Goal: Information Seeking & Learning: Learn about a topic

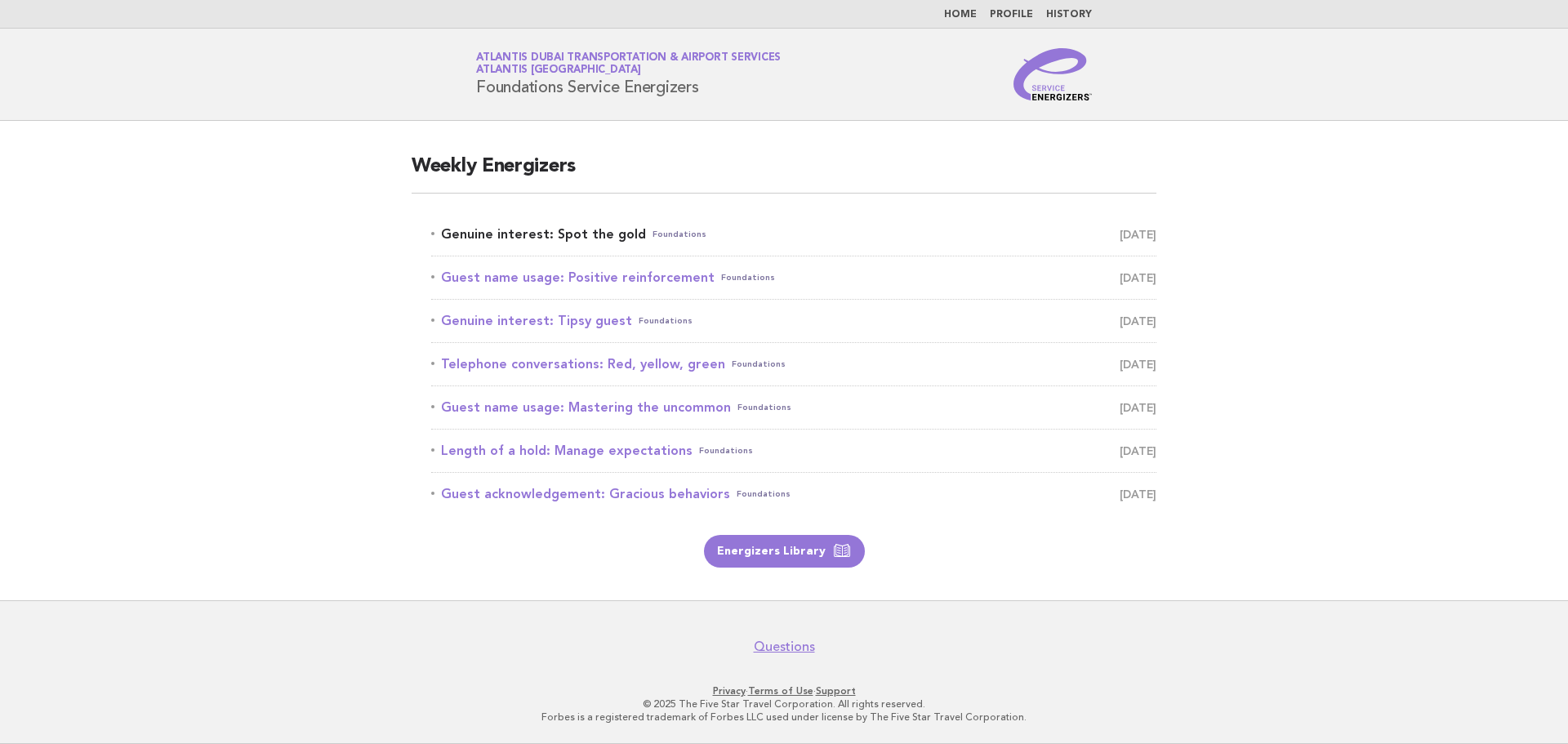
click at [580, 236] on link "Genuine interest: Spot the gold Foundations [DATE]" at bounding box center [793, 235] width 725 height 23
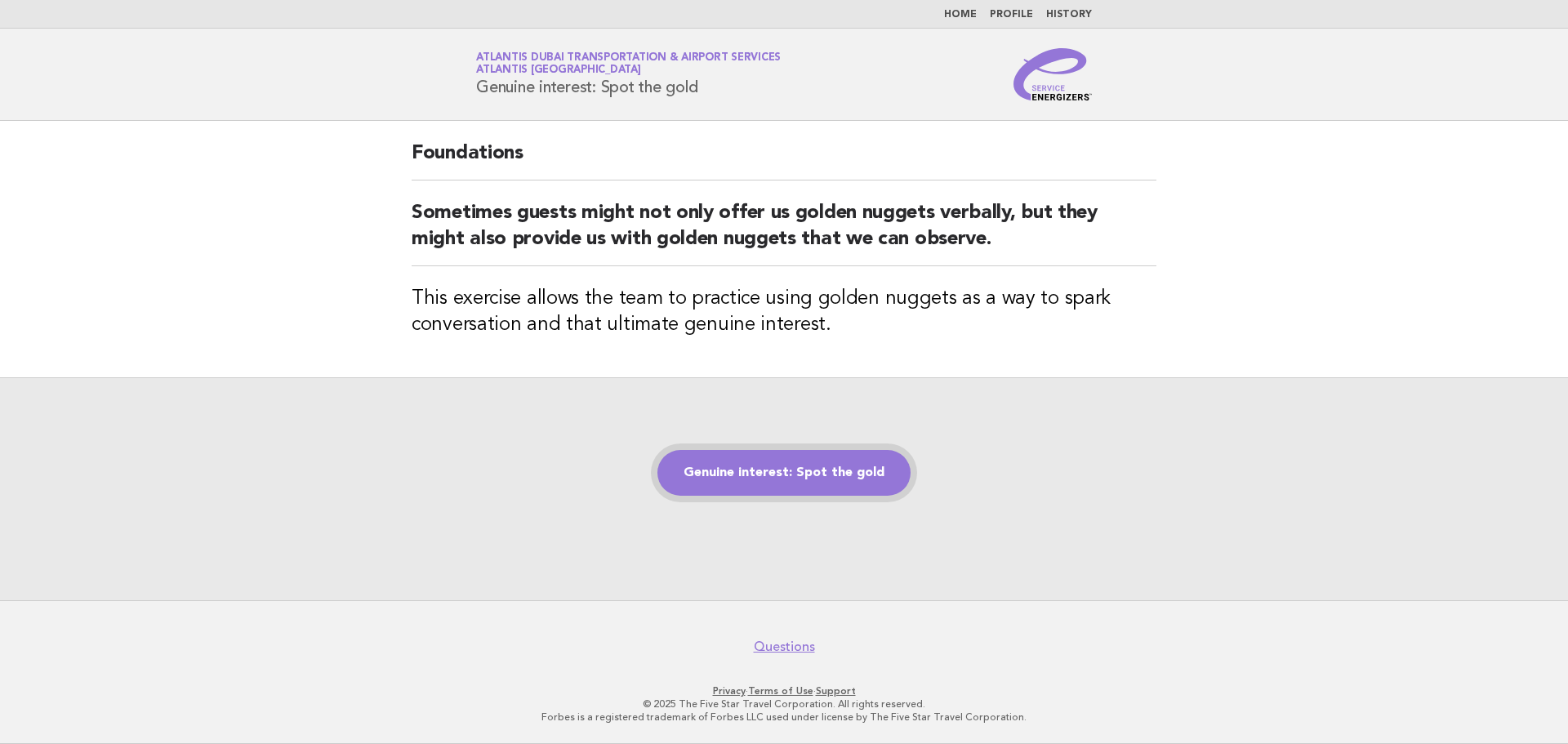
click at [827, 476] on link "Genuine interest: Spot the gold" at bounding box center [784, 473] width 253 height 46
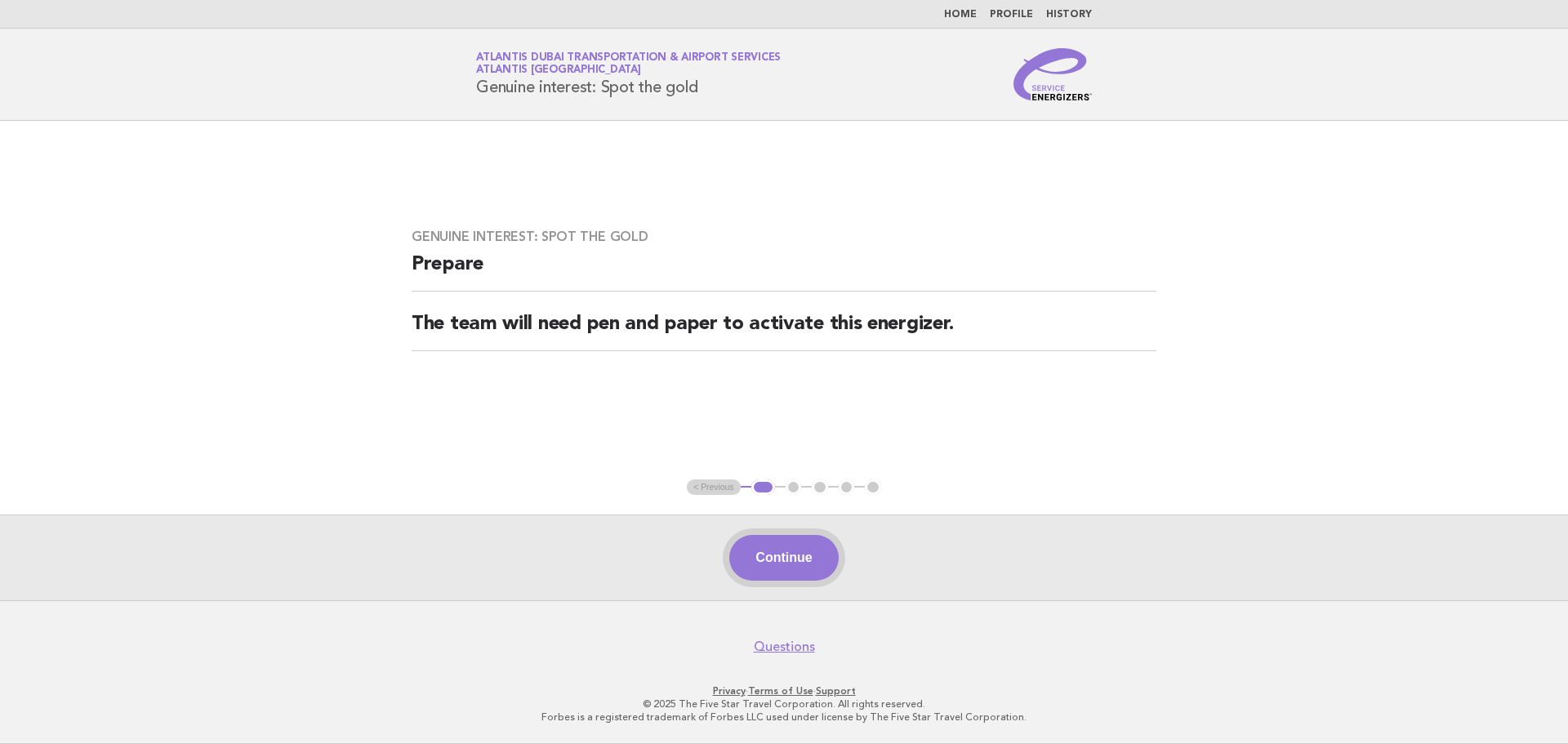
click at [761, 564] on button "Continue" at bounding box center [784, 558] width 109 height 46
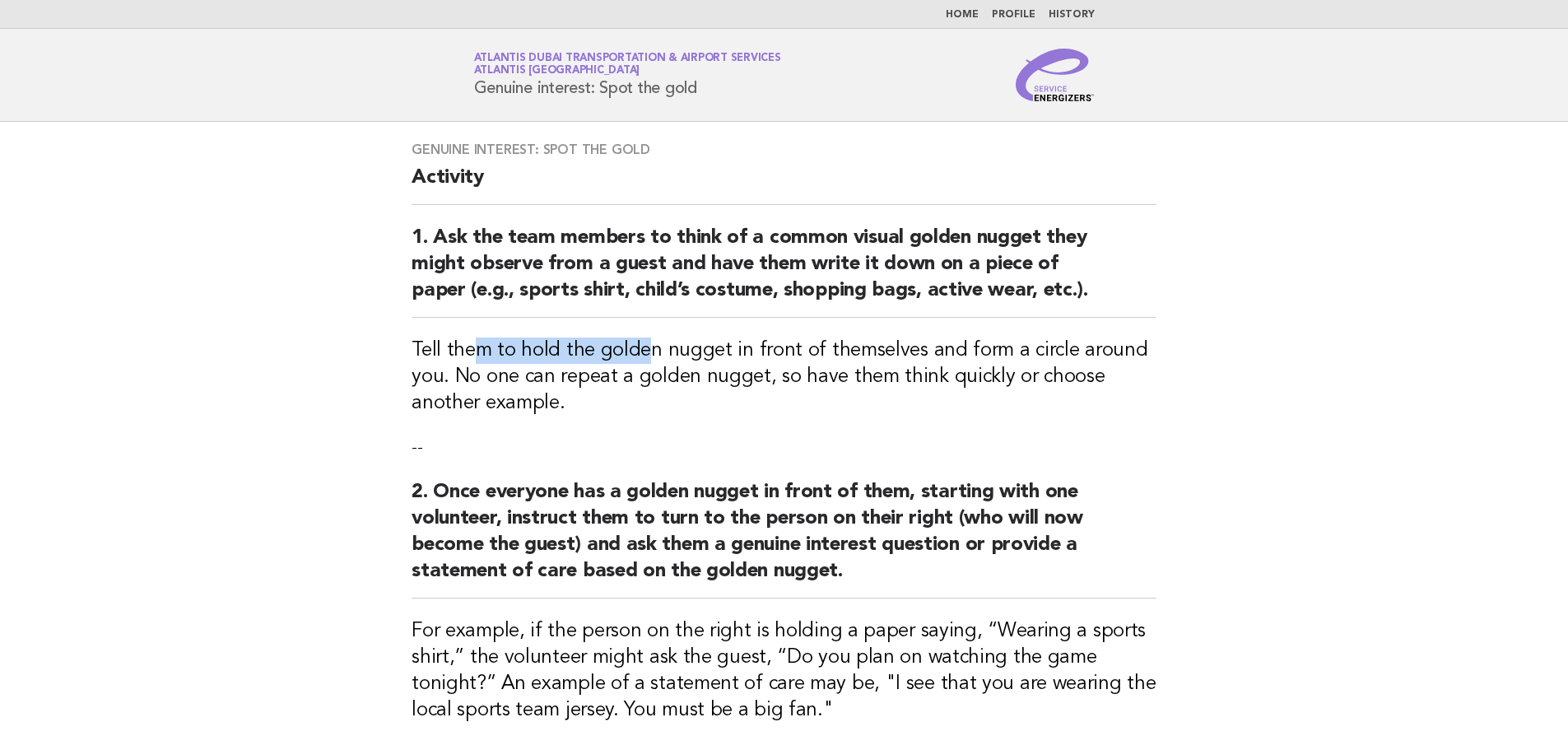
drag, startPoint x: 477, startPoint y: 355, endPoint x: 640, endPoint y: 338, distance: 163.9
click at [640, 338] on h3 "Tell them to hold the golden nugget in front of themselves and form a circle ar…" at bounding box center [784, 376] width 745 height 79
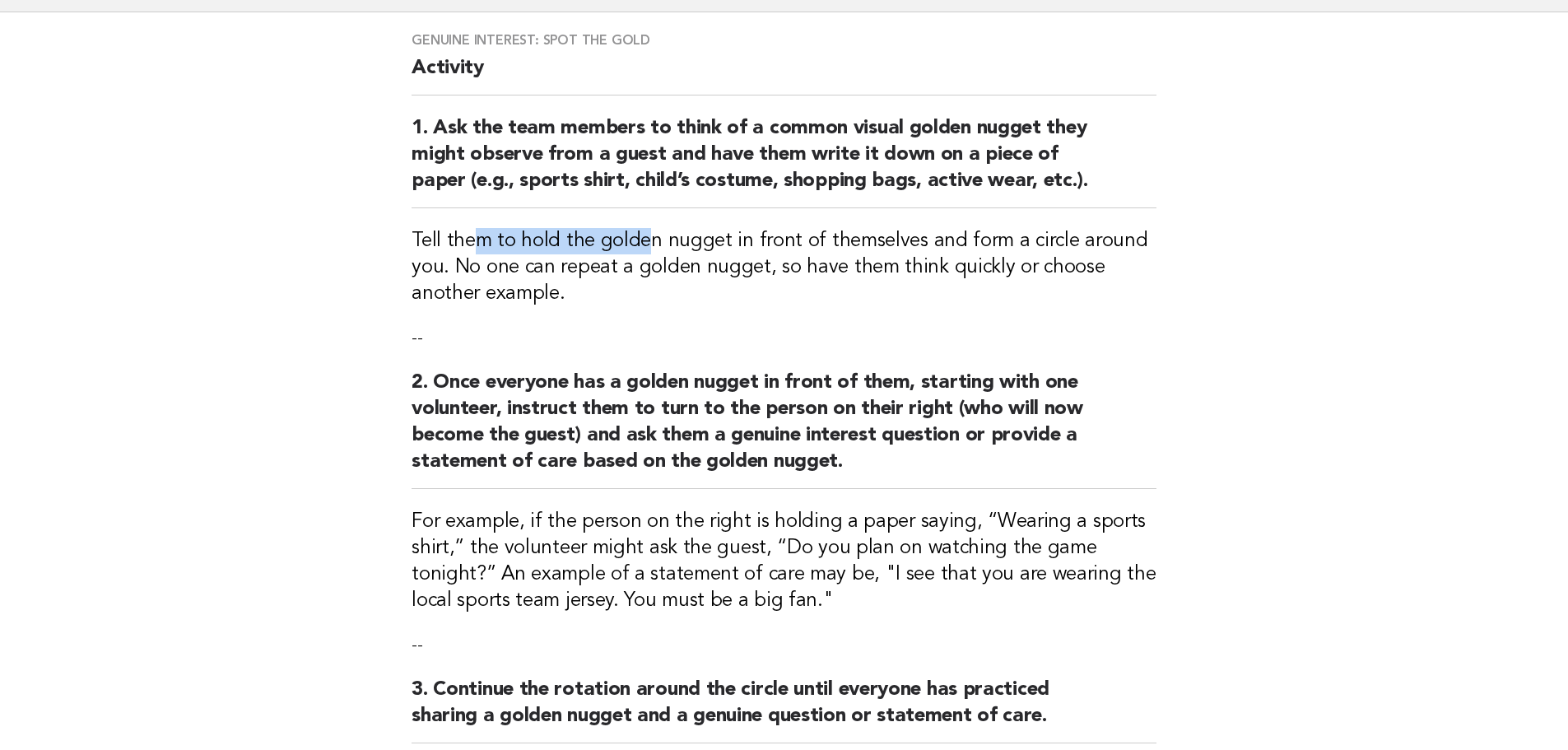
scroll to position [438, 0]
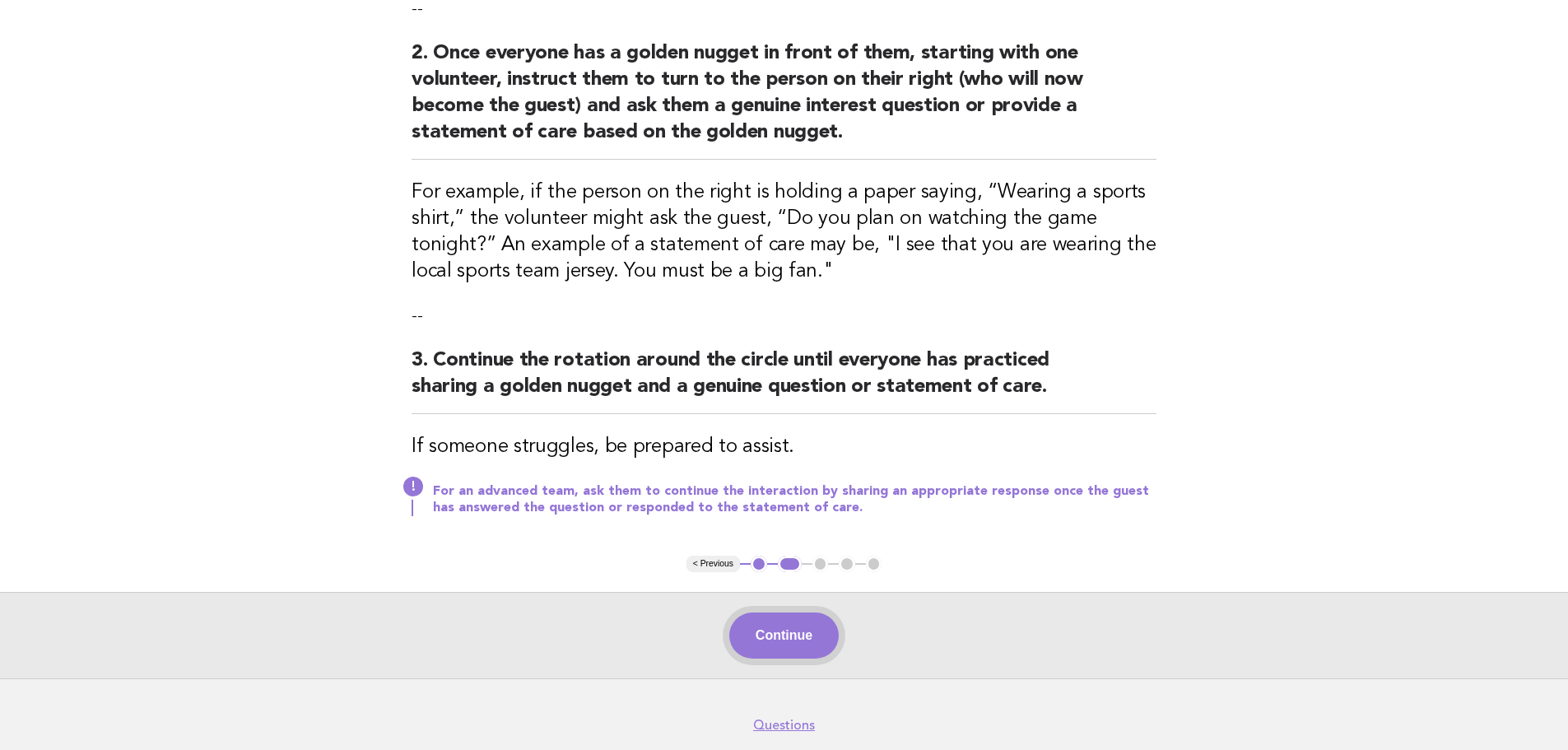
click at [800, 649] on button "Continue" at bounding box center [784, 636] width 110 height 46
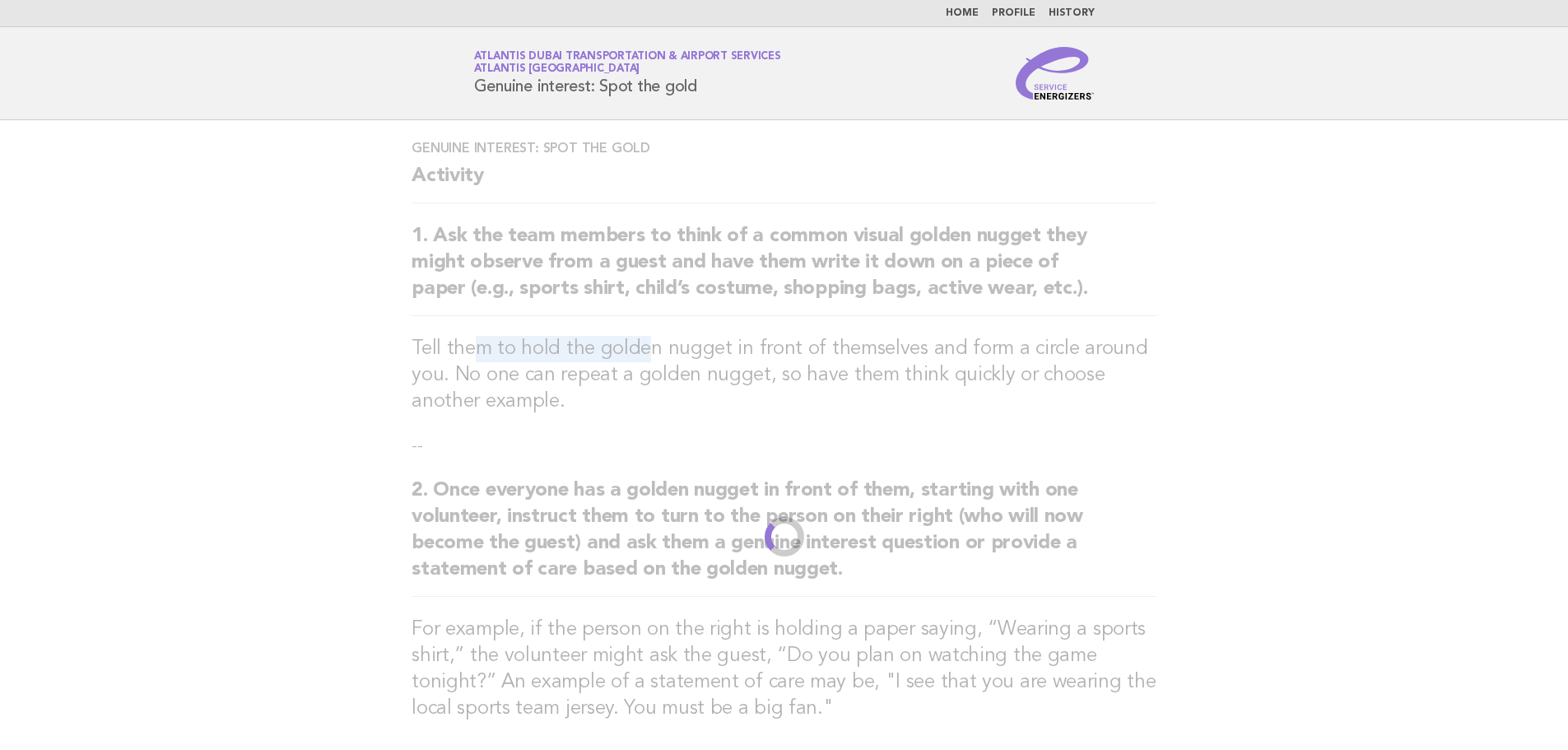
scroll to position [0, 0]
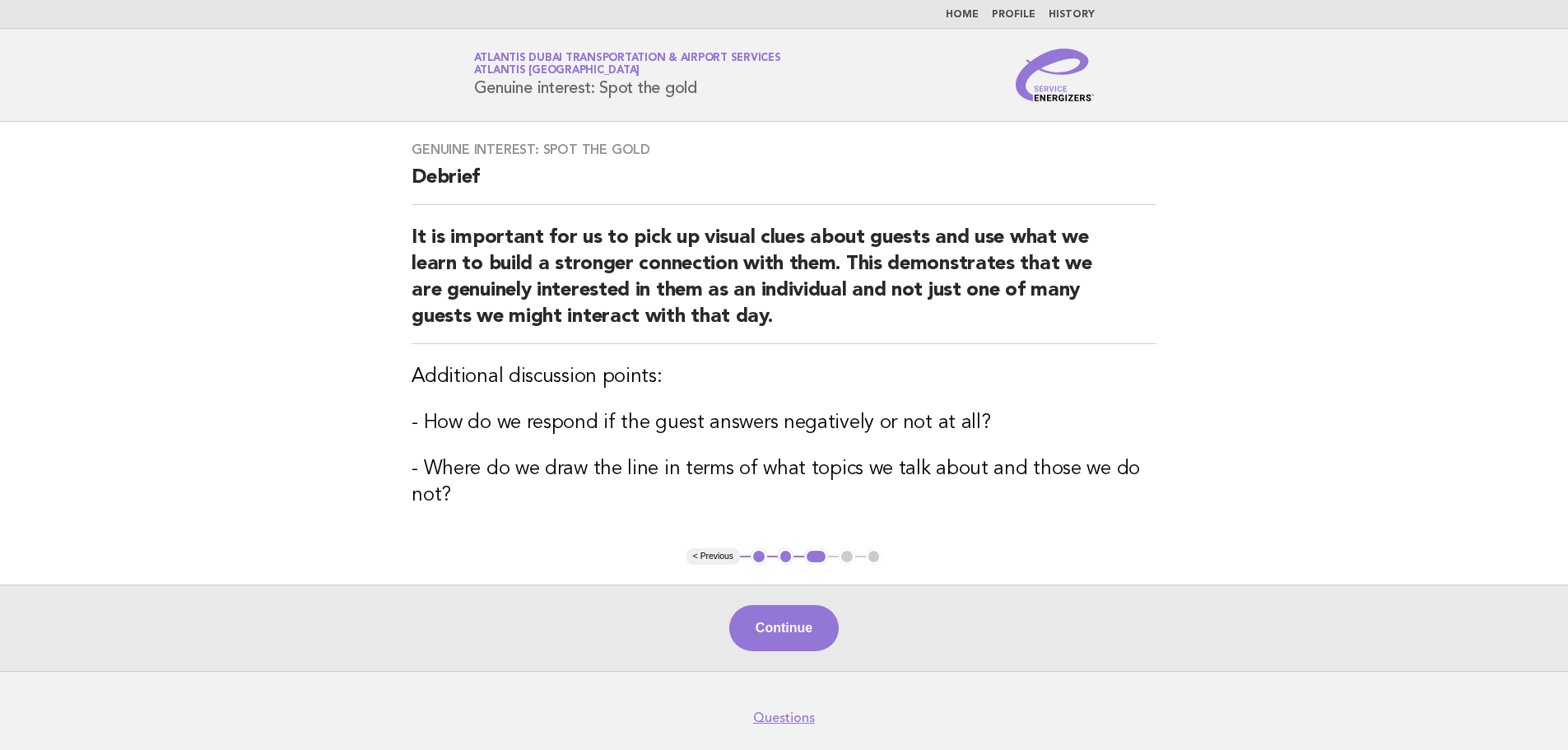
drag, startPoint x: 469, startPoint y: 84, endPoint x: 722, endPoint y: 81, distance: 253.0
click at [722, 81] on div "Service Energizers Atlantis Dubai Transportation & Airport Services Atlantis Du…" at bounding box center [784, 74] width 667 height 52
drag, startPoint x: 762, startPoint y: 427, endPoint x: 997, endPoint y: 412, distance: 235.5
click at [997, 412] on h3 "- How do we respond if the guest answers negatively or not at all?" at bounding box center [784, 423] width 745 height 27
drag, startPoint x: 767, startPoint y: 229, endPoint x: 860, endPoint y: 220, distance: 93.4
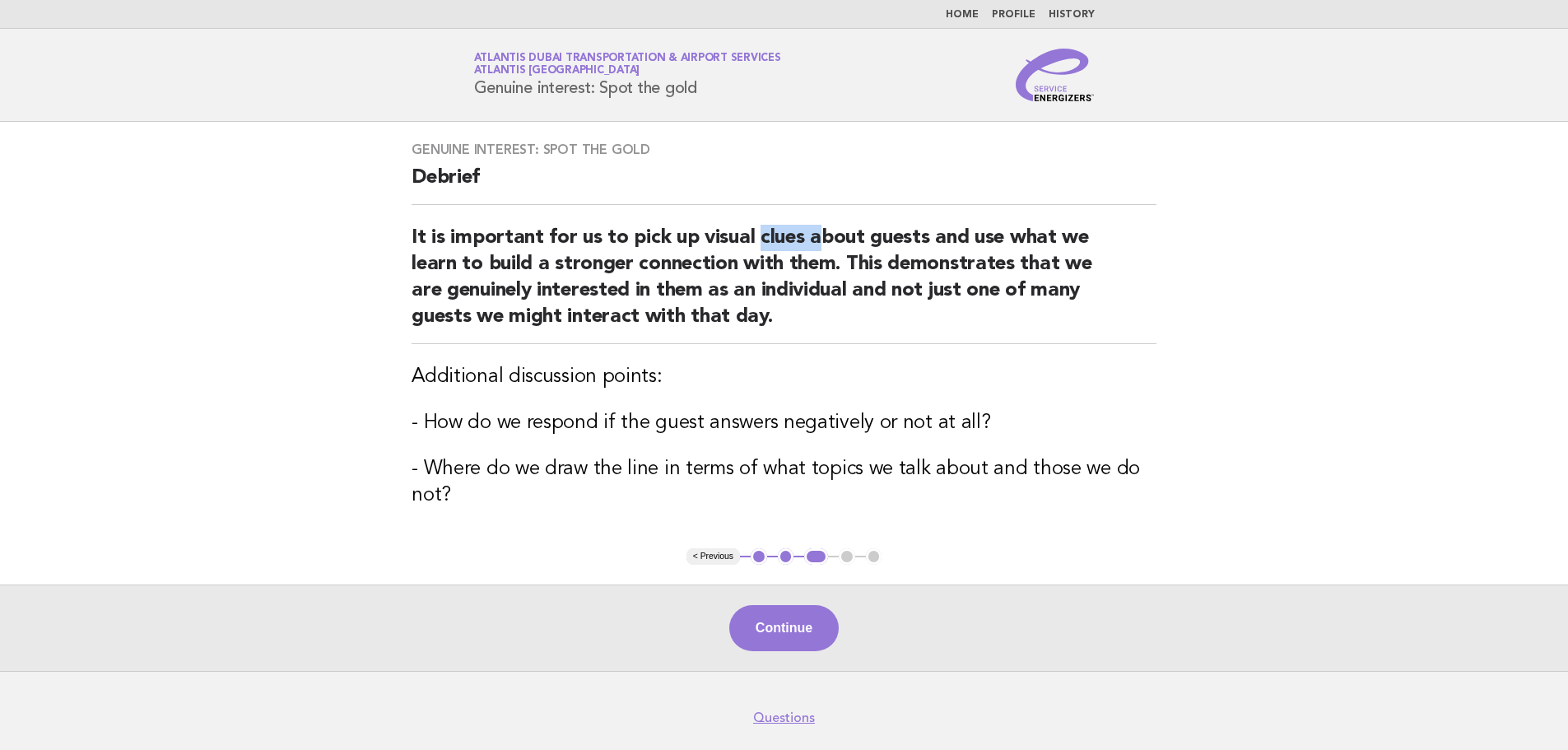
click at [834, 227] on h2 "It is important for us to pick up visual clues about guests and use what we lea…" at bounding box center [784, 284] width 745 height 120
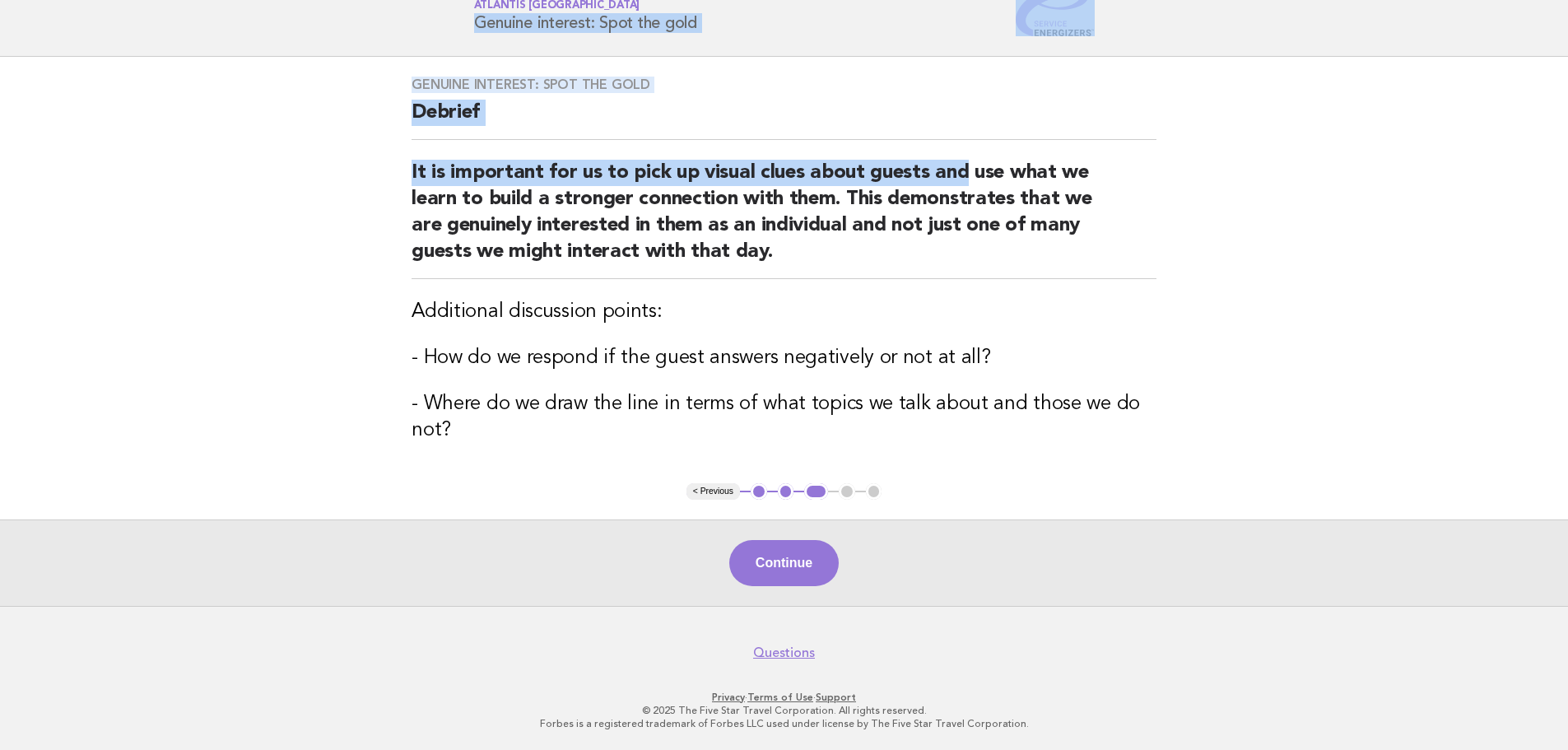
scroll to position [57, 0]
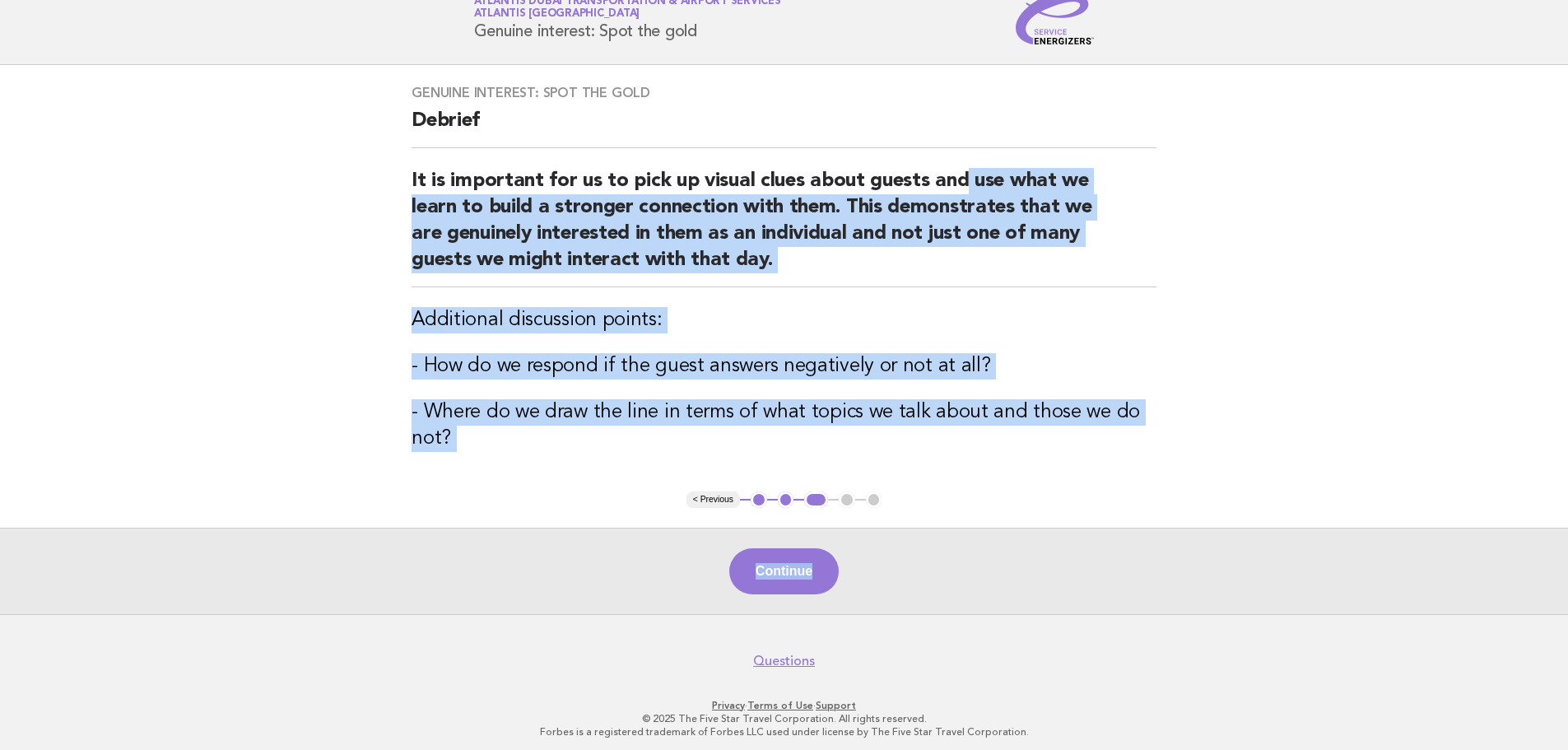
drag, startPoint x: 962, startPoint y: 247, endPoint x: 929, endPoint y: 490, distance: 245.2
click at [927, 493] on main "Genuine interest: Spot the gold Debrief It is important for us to pick up visua…" at bounding box center [784, 339] width 1568 height 549
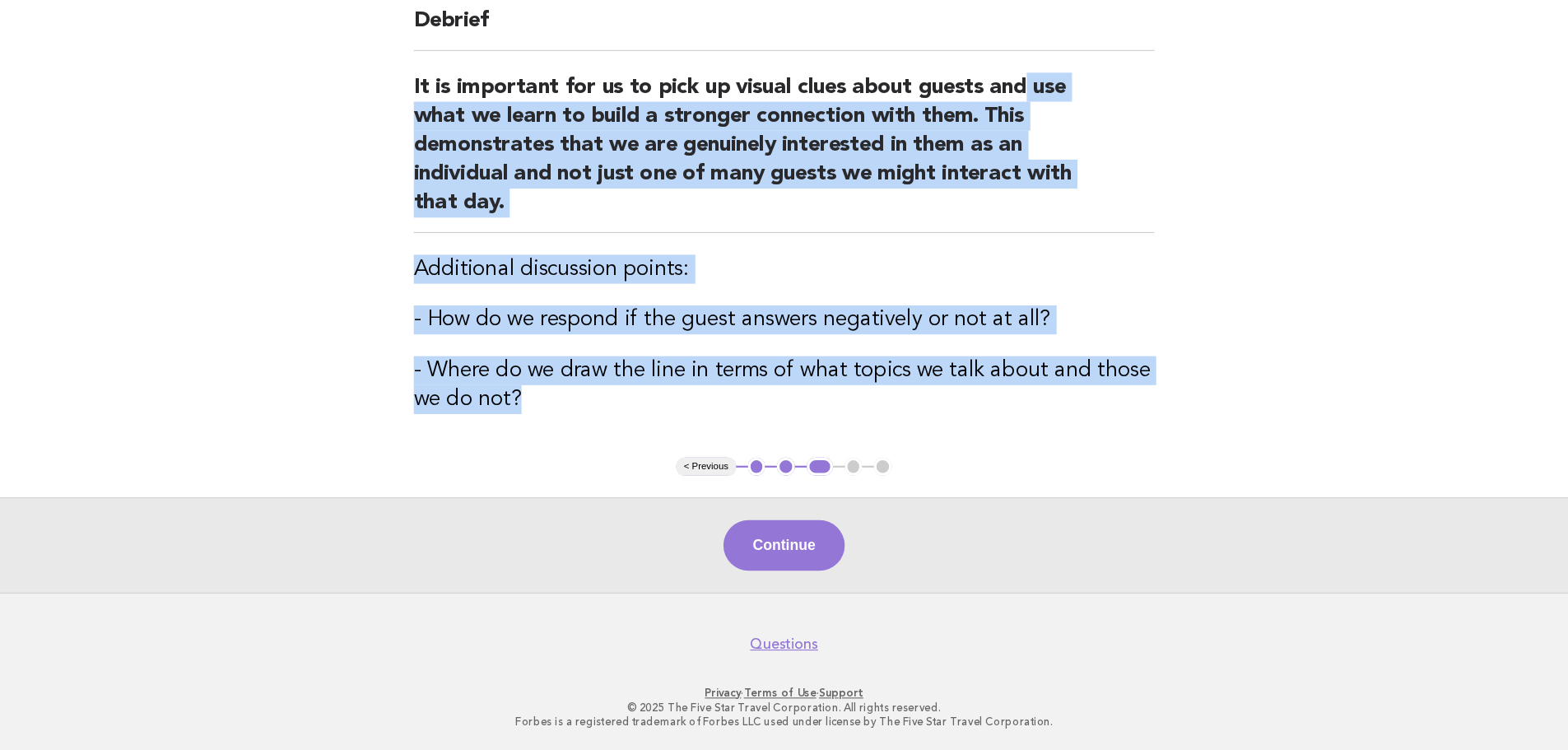
scroll to position [65, 0]
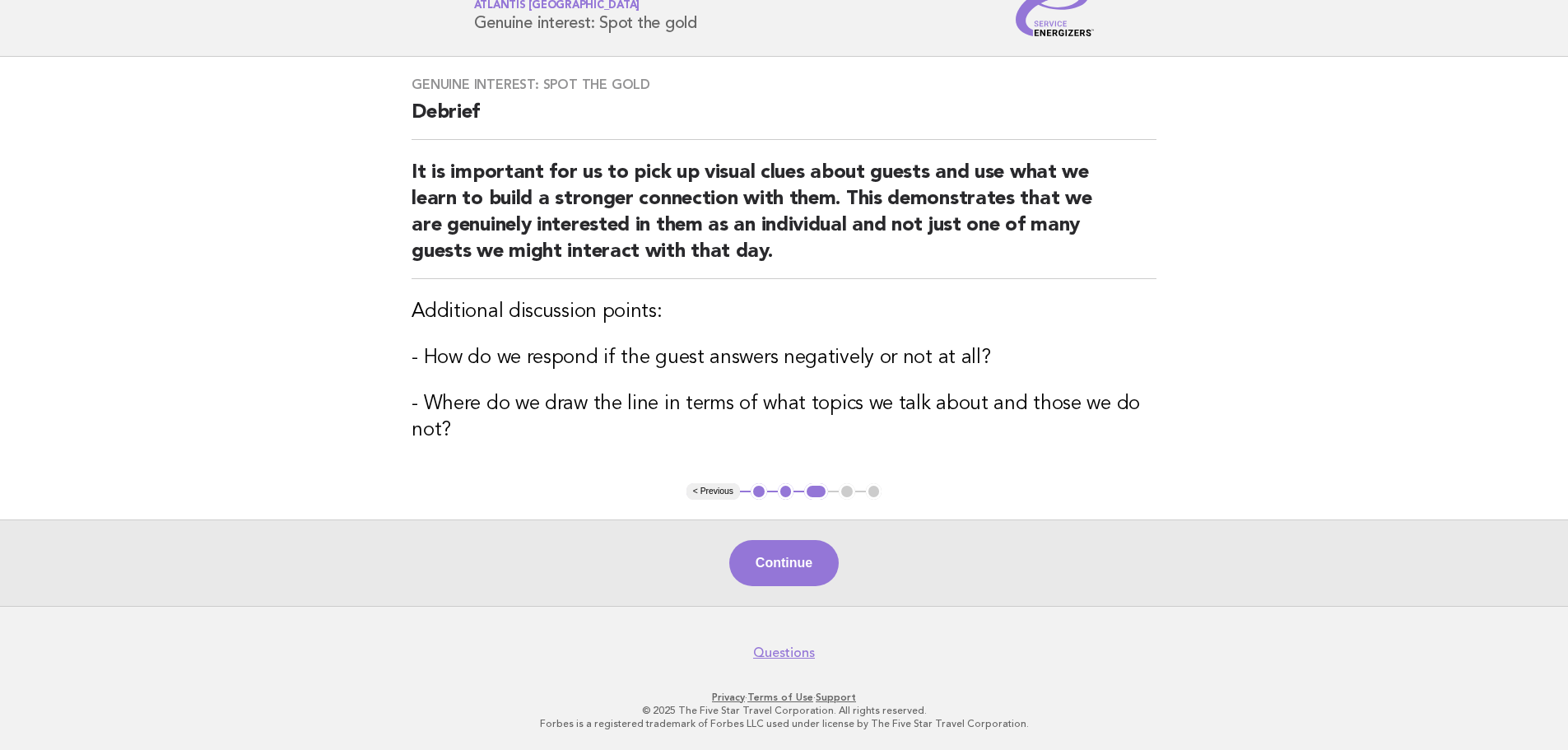
click at [707, 555] on div "Continue" at bounding box center [784, 563] width 1568 height 87
click at [757, 546] on button "Continue" at bounding box center [784, 563] width 110 height 46
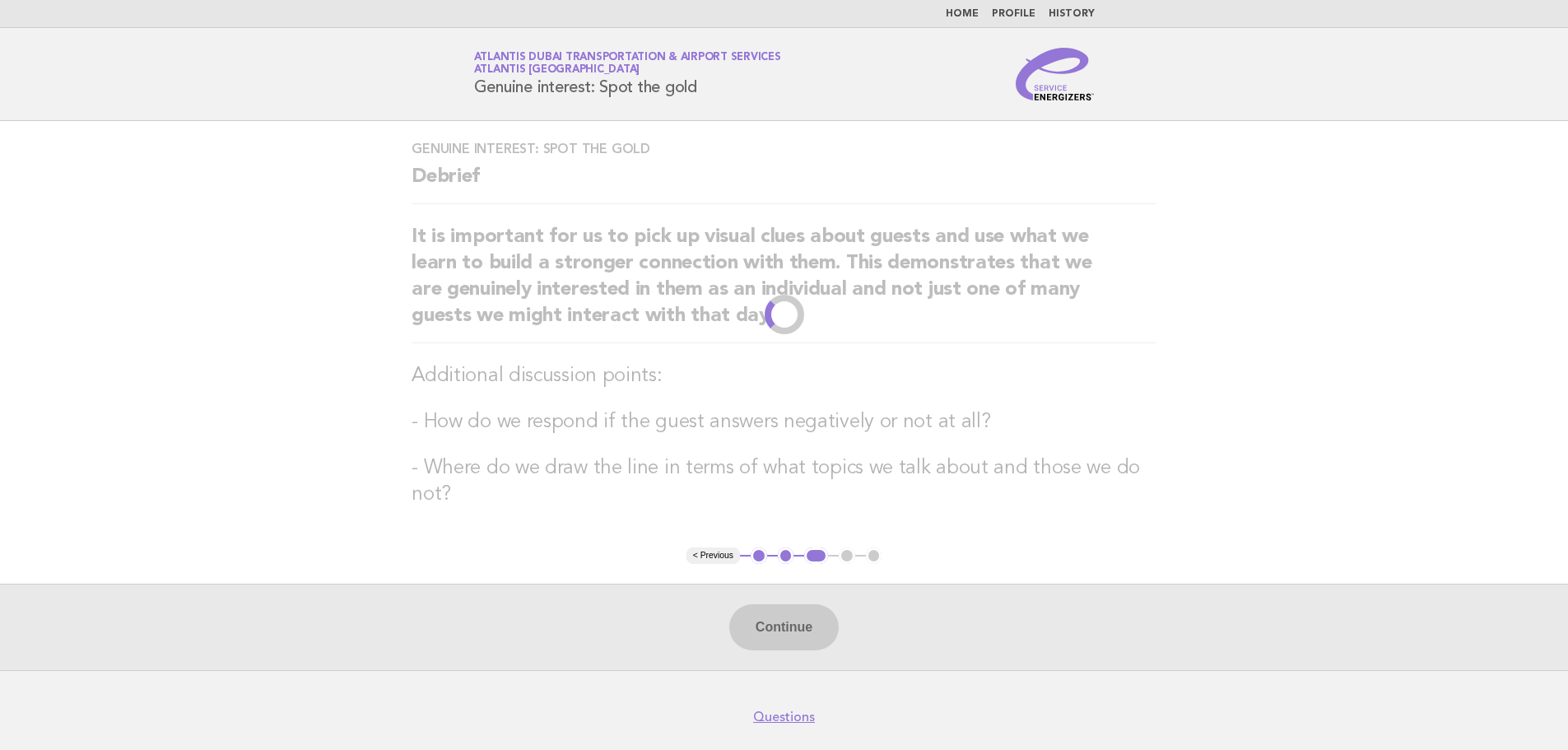
scroll to position [0, 0]
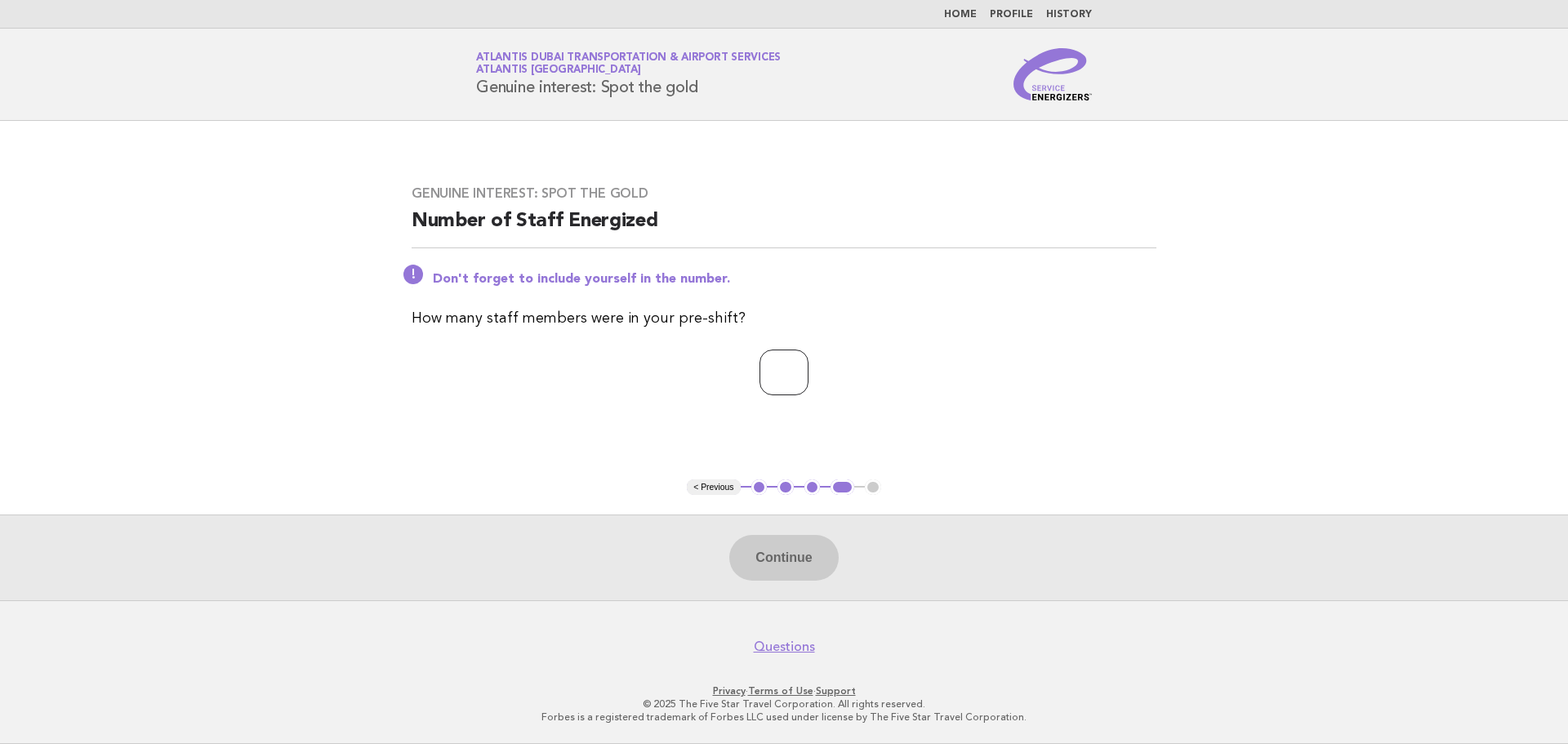
click at [760, 368] on input "number" at bounding box center [784, 372] width 49 height 46
type input "*"
click at [812, 560] on button "Continue" at bounding box center [784, 558] width 109 height 46
